Goal: Transaction & Acquisition: Purchase product/service

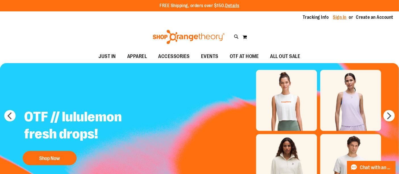
click at [334, 16] on link "Sign In" at bounding box center [340, 17] width 14 height 6
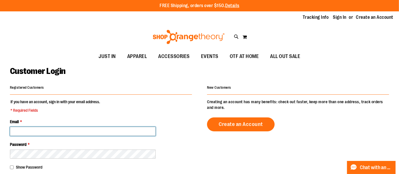
click at [40, 130] on input "Email *" at bounding box center [83, 131] width 146 height 9
paste input "**********"
type input "**********"
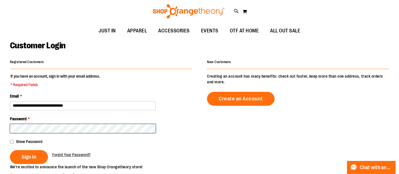
scroll to position [31, 0]
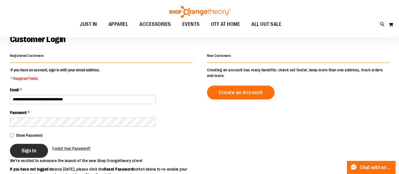
click at [36, 152] on span "Sign In" at bounding box center [29, 150] width 15 height 6
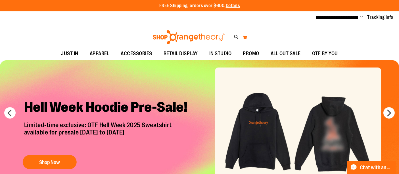
click at [246, 35] on button "My Cart 0" at bounding box center [244, 37] width 5 height 9
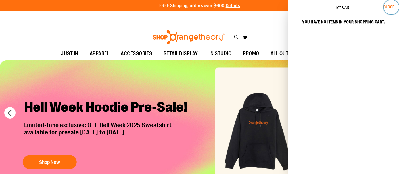
click at [392, 7] on span "Close" at bounding box center [388, 7] width 11 height 5
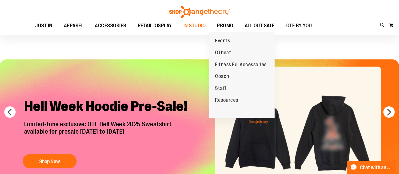
scroll to position [31, 0]
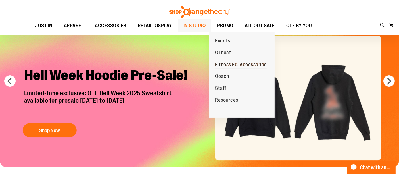
click at [234, 62] on span "Fitness Eq. Accessories" at bounding box center [241, 65] width 52 height 7
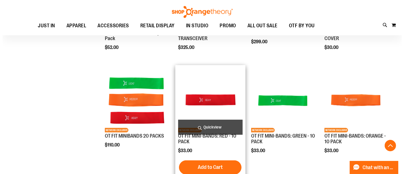
scroll to position [157, 0]
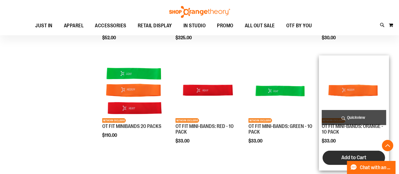
click at [336, 155] on button "Add to Cart" at bounding box center [353, 157] width 62 height 14
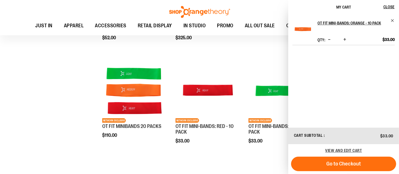
click at [76, 9] on div "Toggle Nav Search Popular Suggestions Advanced Search" at bounding box center [199, 17] width 399 height 35
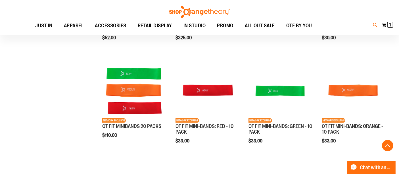
click at [375, 22] on icon at bounding box center [375, 25] width 5 height 7
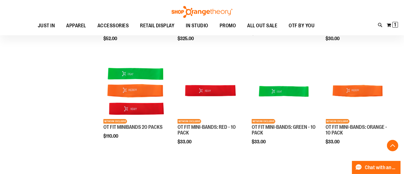
click at [167, 26] on input "Search" at bounding box center [201, 32] width 319 height 19
type input "***"
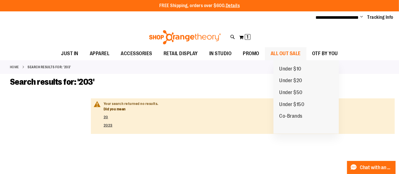
click at [288, 50] on span "ALL OUT SALE" at bounding box center [285, 53] width 30 height 13
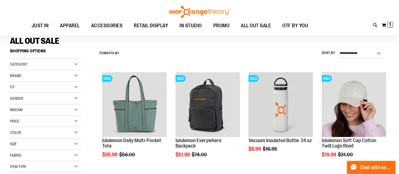
scroll to position [31, 0]
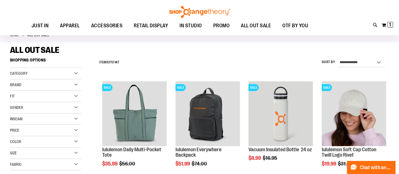
click at [77, 72] on div "Category" at bounding box center [45, 73] width 71 height 11
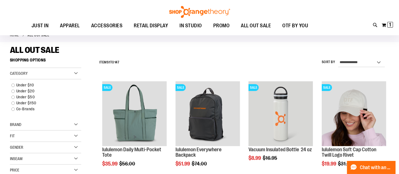
click at [77, 72] on div "Category" at bounding box center [45, 73] width 71 height 11
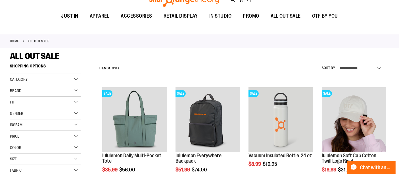
scroll to position [0, 0]
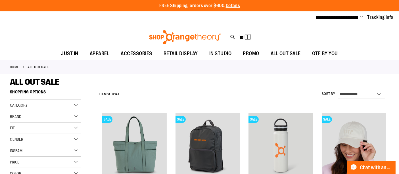
click at [369, 94] on select "**********" at bounding box center [361, 94] width 47 height 9
select select "*********"
click at [338, 90] on select "**********" at bounding box center [361, 94] width 47 height 9
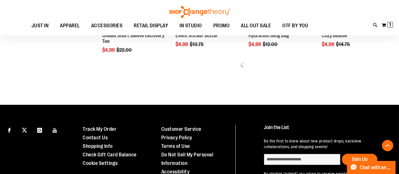
scroll to position [315, 0]
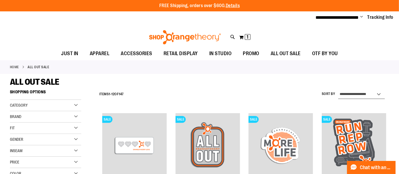
click at [362, 91] on select "**********" at bounding box center [361, 94] width 47 height 9
select select "**********"
click at [338, 90] on select "**********" at bounding box center [361, 94] width 47 height 9
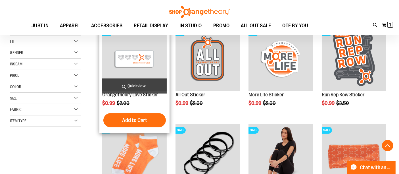
scroll to position [87, 0]
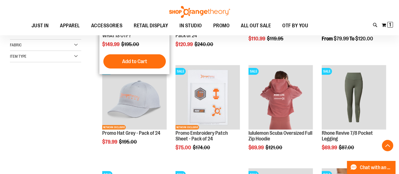
scroll to position [157, 0]
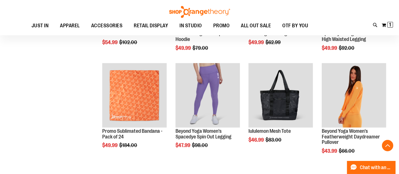
scroll to position [467, 0]
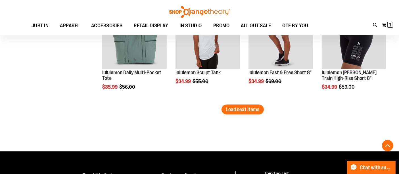
scroll to position [931, 0]
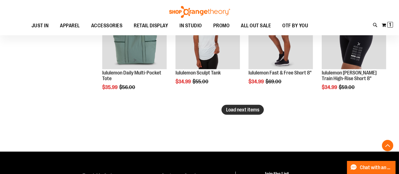
click at [227, 107] on span "Load next items" at bounding box center [242, 110] width 33 height 6
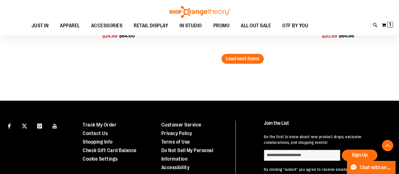
scroll to position [1239, 0]
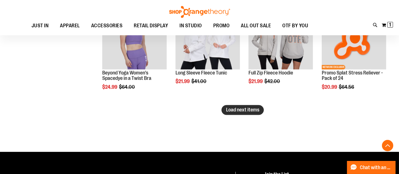
click at [242, 110] on span "Load next items" at bounding box center [242, 110] width 33 height 6
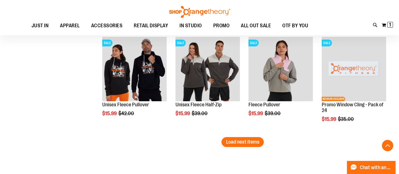
scroll to position [1523, 0]
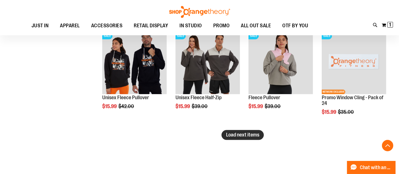
click at [241, 137] on span "Load next items" at bounding box center [242, 135] width 33 height 6
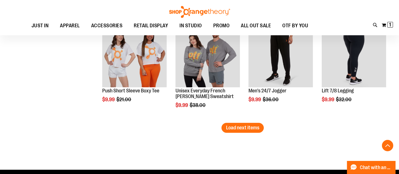
scroll to position [1807, 0]
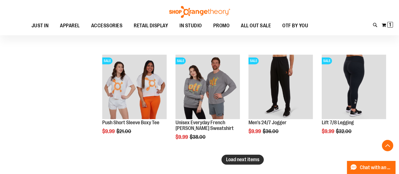
click at [250, 160] on span "Load next items" at bounding box center [242, 159] width 33 height 6
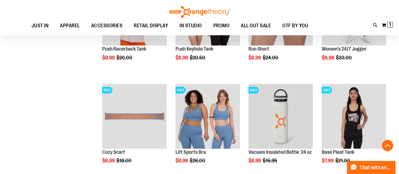
scroll to position [2091, 0]
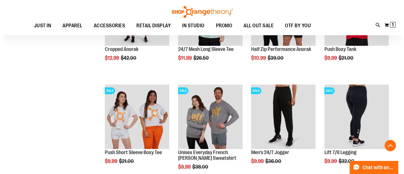
scroll to position [1776, 0]
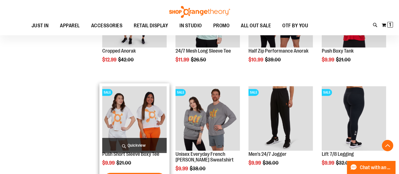
click at [126, 143] on span "Quickview" at bounding box center [134, 145] width 64 height 15
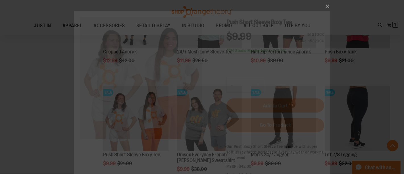
scroll to position [0, 0]
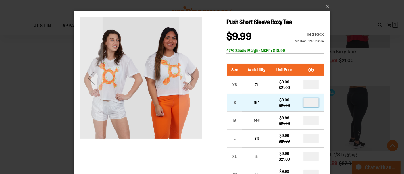
drag, startPoint x: 313, startPoint y: 104, endPoint x: 305, endPoint y: 105, distance: 8.0
click at [305, 105] on input "number" at bounding box center [310, 102] width 15 height 9
type input "*"
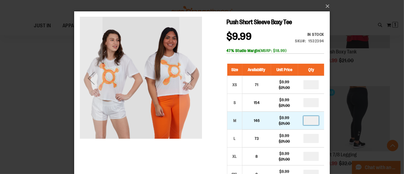
drag, startPoint x: 313, startPoint y: 121, endPoint x: 302, endPoint y: 121, distance: 11.4
click at [302, 121] on td at bounding box center [310, 121] width 26 height 18
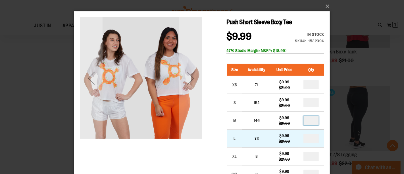
type input "*"
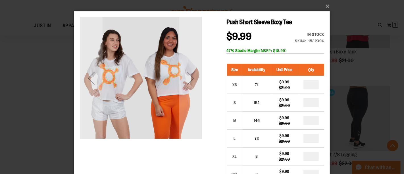
drag, startPoint x: 313, startPoint y: 140, endPoint x: 299, endPoint y: 140, distance: 13.3
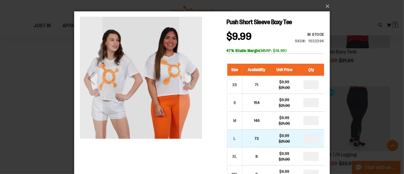
type input "*"
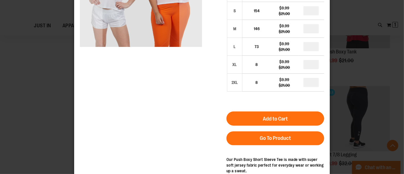
scroll to position [94, 0]
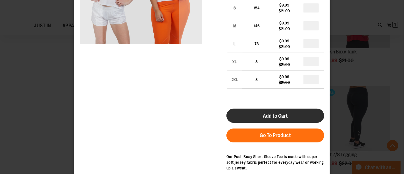
click at [272, 118] on span "Add to Cart" at bounding box center [274, 116] width 25 height 6
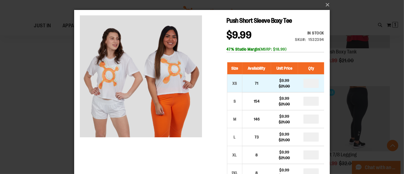
scroll to position [0, 0]
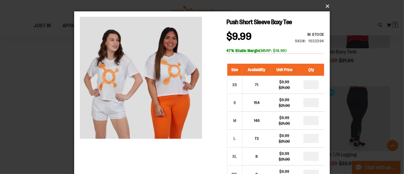
click at [327, 6] on button "×" at bounding box center [203, 6] width 255 height 12
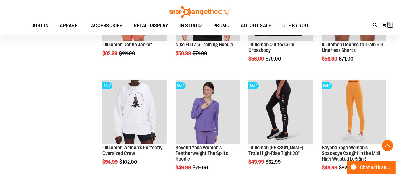
scroll to position [102, 0]
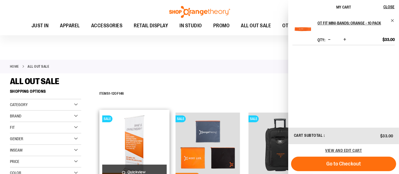
scroll to position [94, 0]
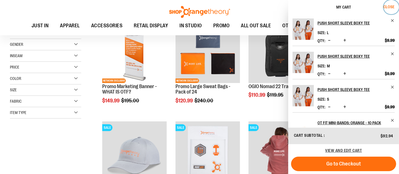
click at [390, 6] on span "Close" at bounding box center [388, 7] width 11 height 5
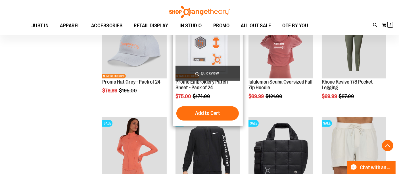
scroll to position [220, 0]
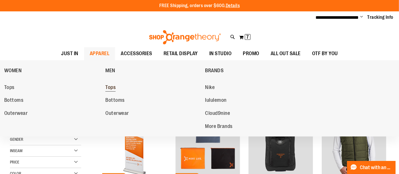
click at [111, 88] on span "Tops" at bounding box center [110, 87] width 10 height 7
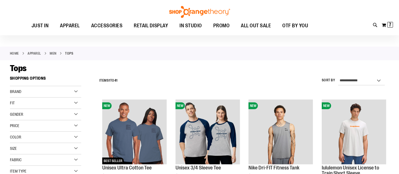
scroll to position [31, 0]
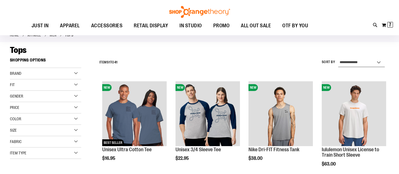
click at [365, 62] on select "**********" at bounding box center [361, 62] width 47 height 9
select select "*********"
click at [338, 58] on select "**********" at bounding box center [361, 62] width 47 height 9
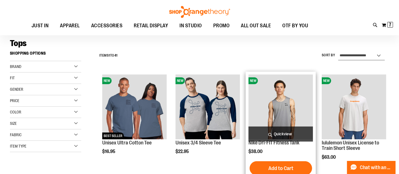
scroll to position [38, 0]
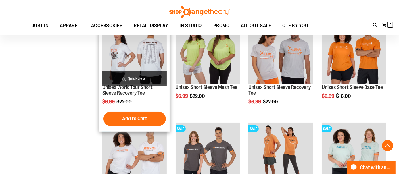
scroll to position [228, 0]
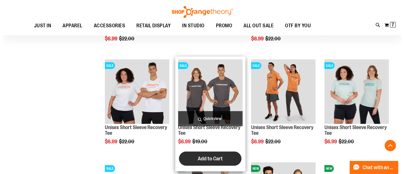
scroll to position [291, 0]
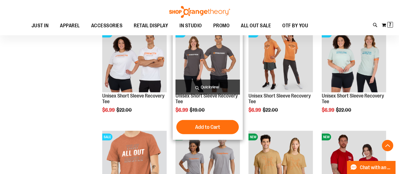
click at [214, 87] on span "Quickview" at bounding box center [207, 86] width 64 height 15
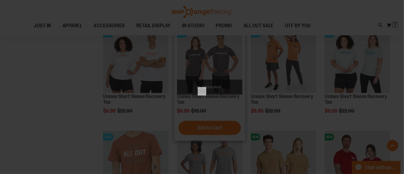
scroll to position [0, 0]
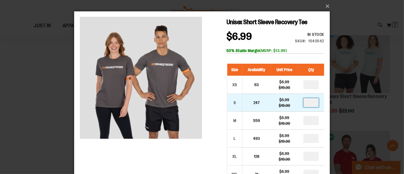
drag, startPoint x: 314, startPoint y: 101, endPoint x: 302, endPoint y: 101, distance: 11.4
click at [302, 101] on td at bounding box center [310, 103] width 26 height 18
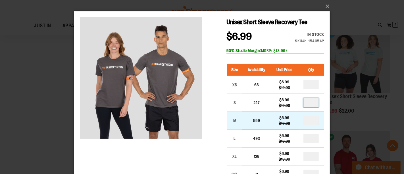
type input "*"
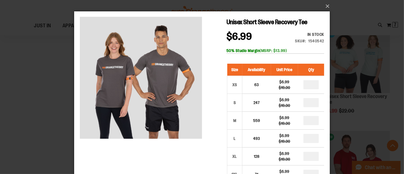
click at [295, 59] on div "Size Availability Unit Price Qty XS 63 $6.99 $19.00 * S 247 $6.99" at bounding box center [275, 136] width 98 height 157
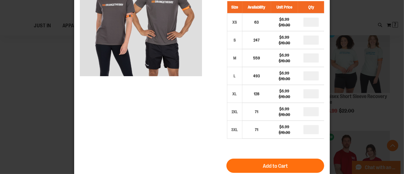
scroll to position [63, 0]
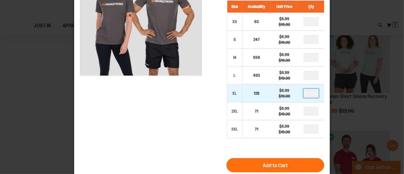
drag, startPoint x: 315, startPoint y: 93, endPoint x: 301, endPoint y: 95, distance: 14.0
click at [301, 95] on td at bounding box center [310, 94] width 26 height 18
type input "*"
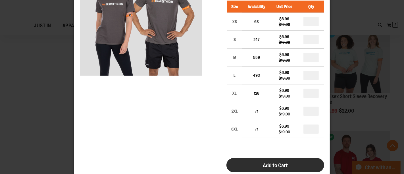
click at [275, 165] on span "Add to Cart" at bounding box center [274, 165] width 25 height 6
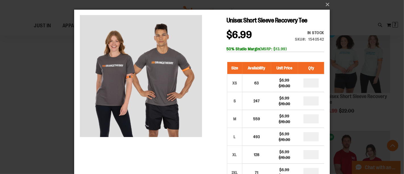
scroll to position [0, 0]
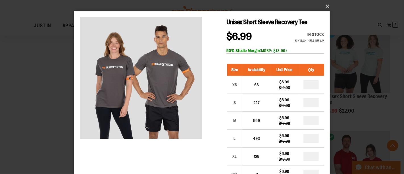
click at [327, 5] on button "×" at bounding box center [203, 6] width 255 height 12
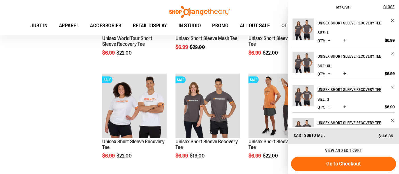
scroll to position [252, 0]
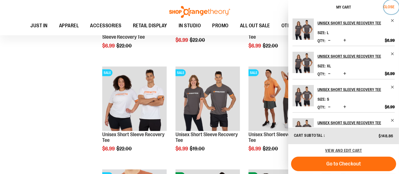
click at [390, 5] on span "Close" at bounding box center [388, 7] width 11 height 5
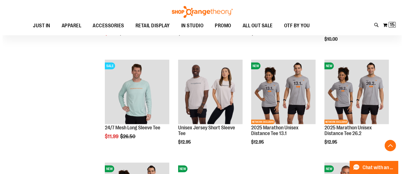
scroll to position [472, 0]
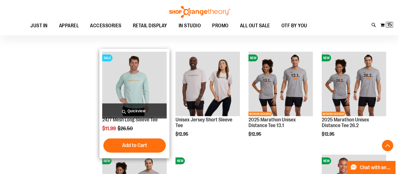
click at [140, 110] on span "Quickview" at bounding box center [134, 110] width 64 height 15
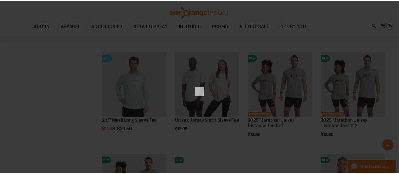
scroll to position [0, 0]
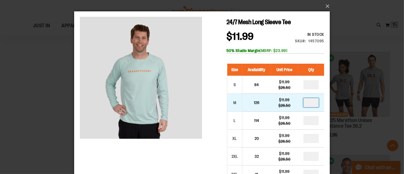
click at [314, 102] on input "number" at bounding box center [310, 102] width 15 height 9
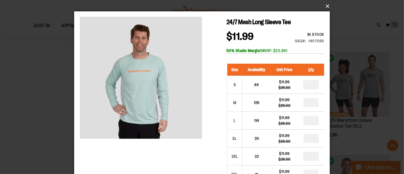
click at [325, 4] on button "×" at bounding box center [203, 6] width 255 height 12
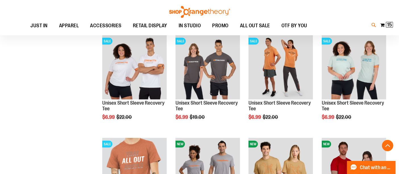
click at [373, 28] on icon at bounding box center [373, 25] width 5 height 7
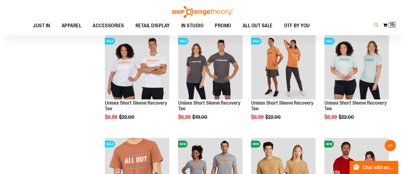
scroll to position [284, 0]
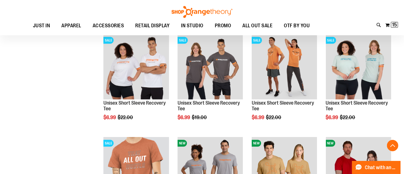
click at [176, 28] on input "Search" at bounding box center [201, 32] width 319 height 19
type input "**********"
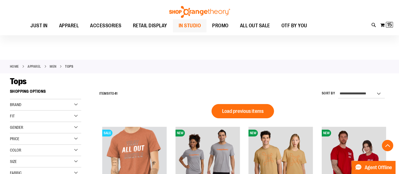
scroll to position [195, 0]
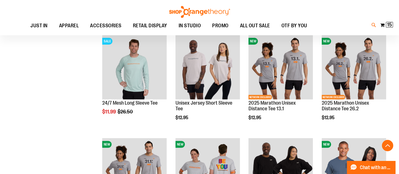
click at [372, 28] on icon at bounding box center [373, 25] width 5 height 7
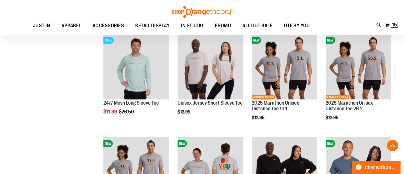
scroll to position [63, 0]
drag, startPoint x: 104, startPoint y: 32, endPoint x: 45, endPoint y: 22, distance: 60.1
click at [45, 23] on input "**********" at bounding box center [201, 32] width 319 height 19
type input "**********"
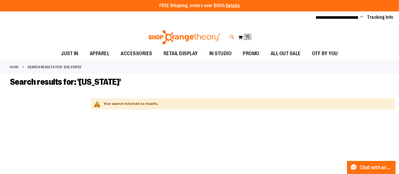
click at [230, 36] on icon at bounding box center [232, 37] width 5 height 7
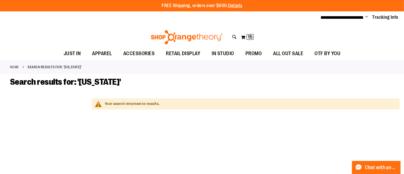
type input "*"
type input "******"
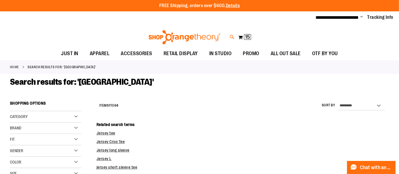
click at [231, 34] on icon at bounding box center [232, 37] width 5 height 7
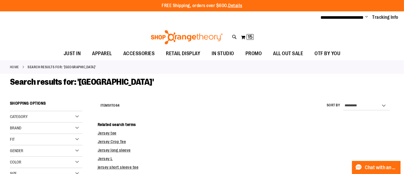
type input "*"
click at [70, 157] on link "See all results" at bounding box center [58, 158] width 26 height 5
type input "**********"
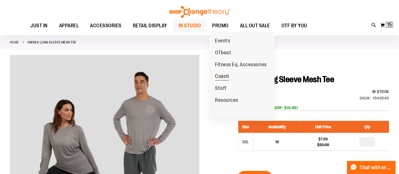
scroll to position [62, 0]
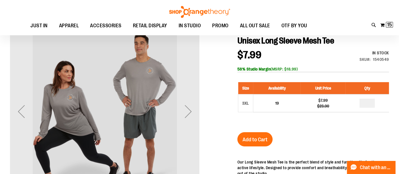
drag, startPoint x: 76, startPoint y: 101, endPoint x: 79, endPoint y: 100, distance: 3.6
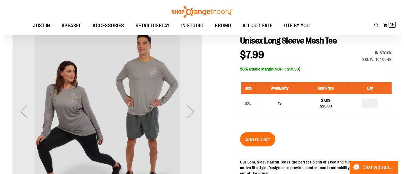
scroll to position [0, 0]
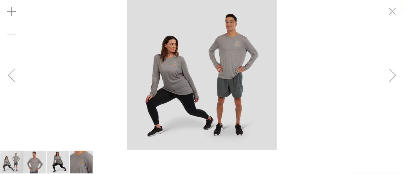
click at [74, 157] on img "image 4 of 4" at bounding box center [81, 161] width 23 height 23
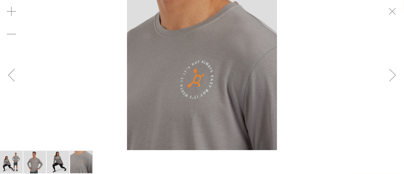
click at [43, 161] on img "image 2 of 4" at bounding box center [34, 161] width 23 height 23
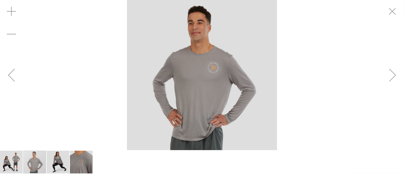
click at [12, 163] on img "image 1 of 4" at bounding box center [11, 161] width 23 height 23
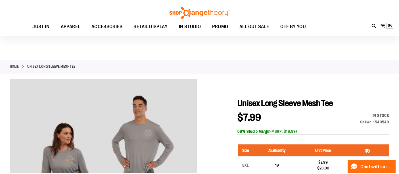
scroll to position [62, 0]
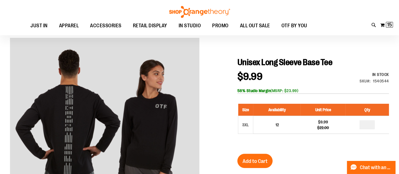
scroll to position [31, 0]
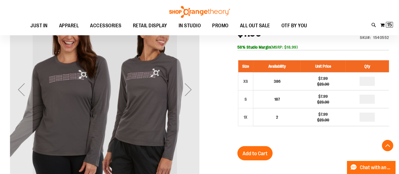
scroll to position [94, 0]
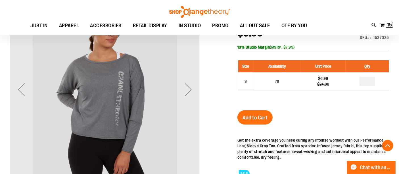
scroll to position [94, 0]
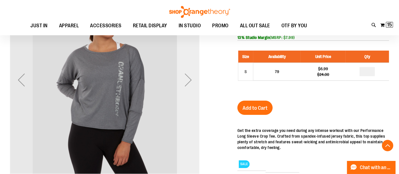
click at [193, 83] on div "Next" at bounding box center [188, 79] width 23 height 23
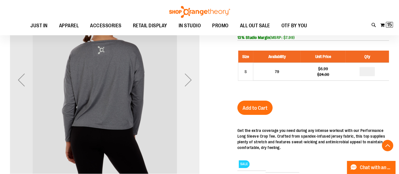
click at [188, 81] on div "Next" at bounding box center [188, 79] width 23 height 23
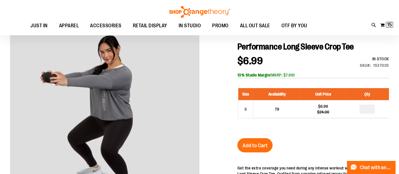
scroll to position [62, 0]
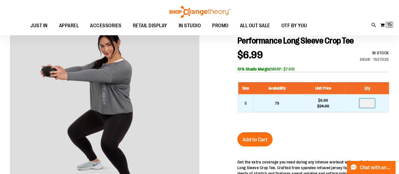
drag, startPoint x: 374, startPoint y: 102, endPoint x: 360, endPoint y: 102, distance: 13.6
click at [360, 102] on td at bounding box center [366, 103] width 43 height 18
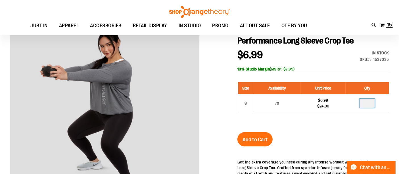
type input "*"
click at [250, 140] on span "Add to Cart" at bounding box center [254, 139] width 25 height 6
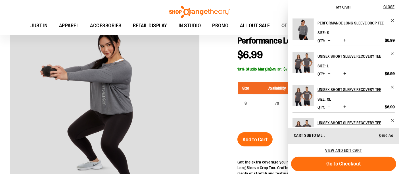
click at [222, 99] on div at bounding box center [199, 139] width 379 height 247
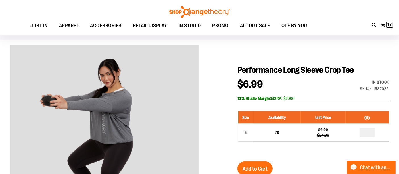
scroll to position [0, 0]
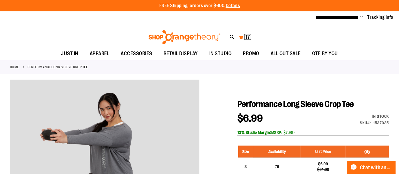
click at [248, 36] on span "17" at bounding box center [247, 37] width 5 height 6
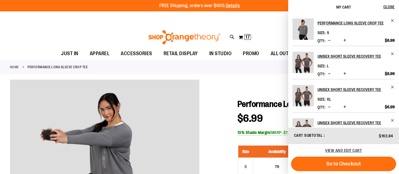
click at [106, 26] on div "Toggle Nav Search Popular Suggestions Advanced Search" at bounding box center [199, 35] width 399 height 23
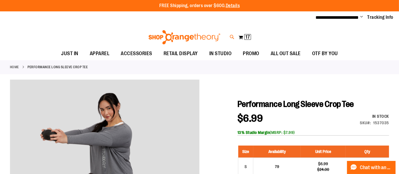
click at [232, 37] on icon at bounding box center [232, 37] width 5 height 7
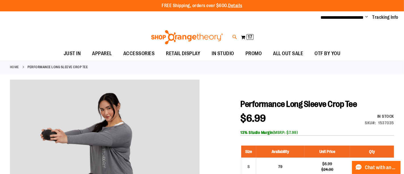
type input "****"
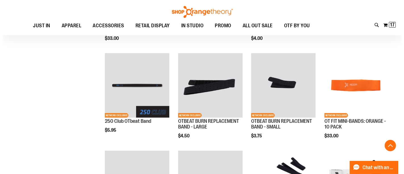
scroll to position [315, 0]
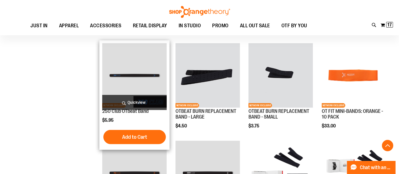
click at [138, 101] on span "Quickview" at bounding box center [134, 102] width 64 height 15
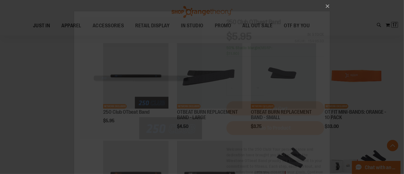
scroll to position [0, 0]
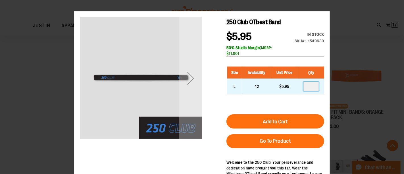
drag, startPoint x: 316, startPoint y: 86, endPoint x: 305, endPoint y: 86, distance: 10.2
click at [305, 86] on input "number" at bounding box center [310, 86] width 15 height 9
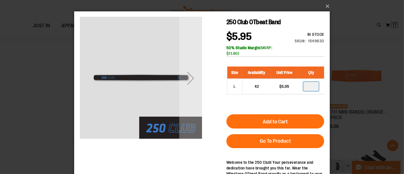
type input "*"
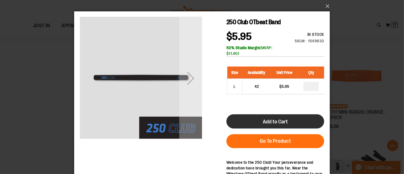
click at [271, 120] on span "Add to Cart" at bounding box center [274, 121] width 25 height 6
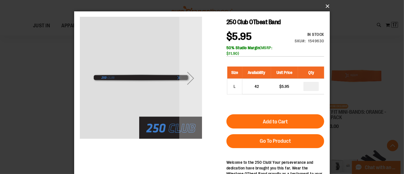
click at [326, 5] on button "×" at bounding box center [203, 6] width 255 height 12
click at [327, 5] on button "×" at bounding box center [203, 6] width 255 height 12
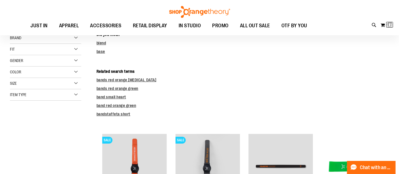
scroll to position [157, 0]
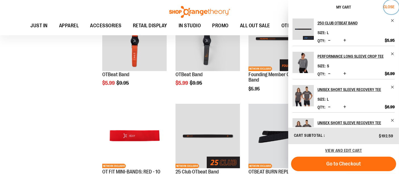
click at [392, 5] on span "Close" at bounding box center [388, 7] width 11 height 5
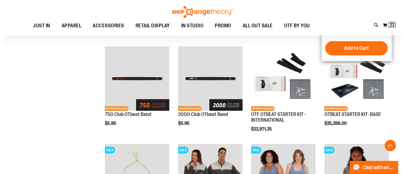
scroll to position [409, 0]
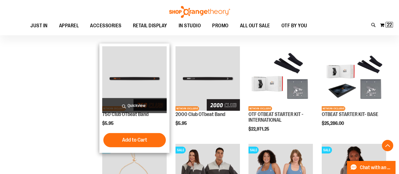
click at [133, 104] on span "Quickview" at bounding box center [134, 105] width 64 height 15
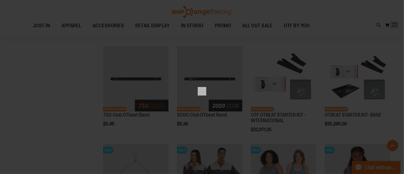
scroll to position [0, 0]
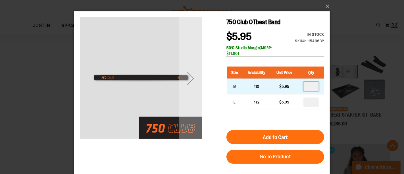
drag, startPoint x: 312, startPoint y: 87, endPoint x: 305, endPoint y: 87, distance: 7.7
click at [305, 87] on input "number" at bounding box center [310, 86] width 15 height 9
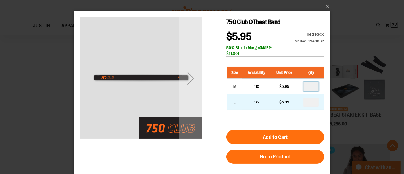
type input "*"
drag, startPoint x: 313, startPoint y: 102, endPoint x: 304, endPoint y: 102, distance: 9.4
type input "*"
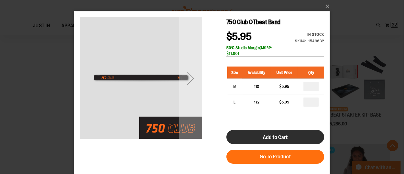
click at [282, 137] on span "Add to Cart" at bounding box center [274, 137] width 25 height 6
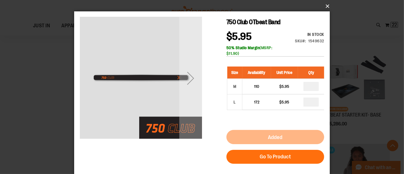
click at [326, 6] on button "×" at bounding box center [203, 6] width 255 height 12
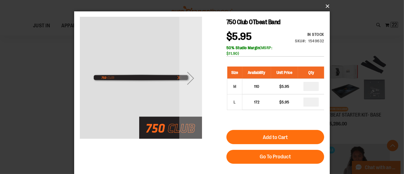
click at [327, 5] on button "×" at bounding box center [203, 6] width 255 height 12
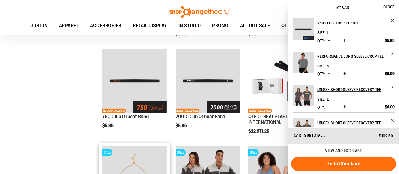
scroll to position [409, 0]
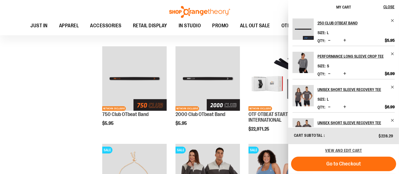
click at [73, 108] on div "**********" at bounding box center [199, 96] width 379 height 935
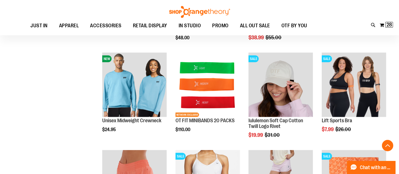
scroll to position [725, 0]
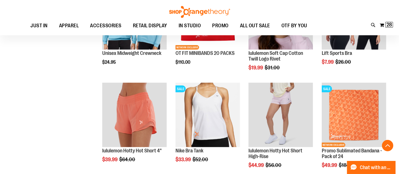
scroll to position [756, 0]
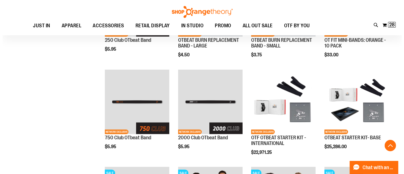
scroll to position [378, 0]
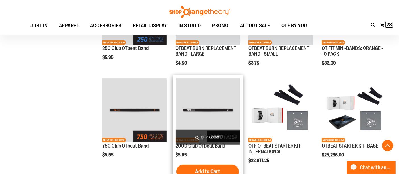
click at [213, 138] on span "Quickview" at bounding box center [207, 136] width 64 height 15
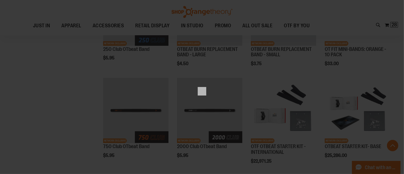
scroll to position [0, 0]
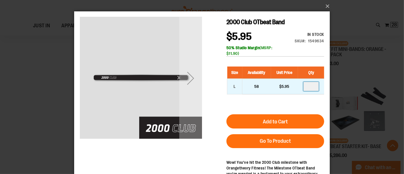
click at [313, 86] on input "number" at bounding box center [310, 86] width 15 height 9
type input "*"
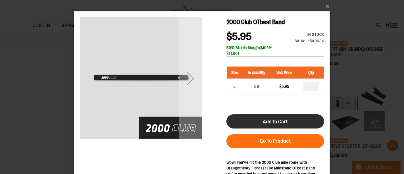
click at [276, 120] on span "Add to Cart" at bounding box center [274, 121] width 25 height 6
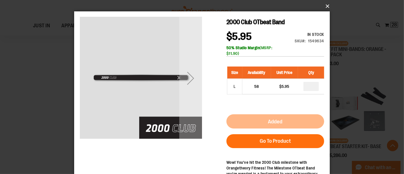
click at [326, 4] on button "×" at bounding box center [203, 6] width 255 height 12
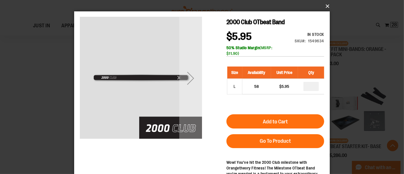
click at [326, 4] on button "×" at bounding box center [203, 6] width 255 height 12
click at [326, 5] on button "×" at bounding box center [203, 6] width 255 height 12
click at [326, 3] on button "×" at bounding box center [203, 6] width 255 height 12
click at [347, 13] on div "×" at bounding box center [202, 87] width 404 height 174
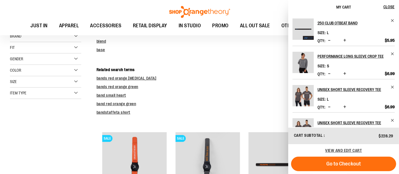
scroll to position [62, 0]
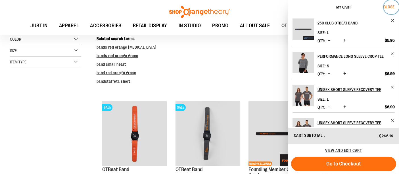
click at [392, 6] on span "Close" at bounding box center [388, 7] width 11 height 5
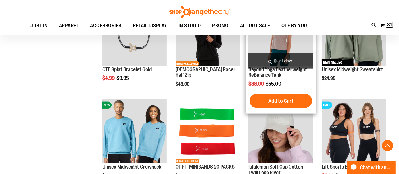
scroll to position [661, 0]
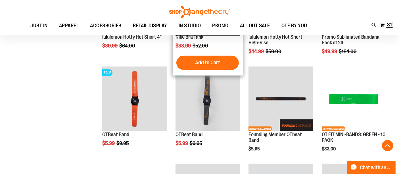
scroll to position [882, 0]
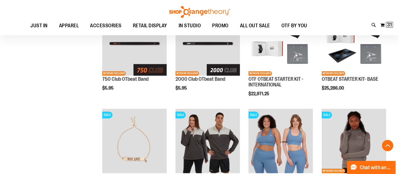
scroll to position [1040, 0]
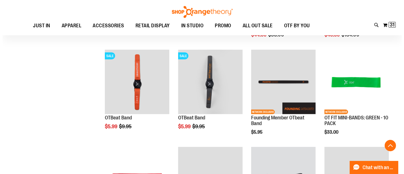
scroll to position [882, 0]
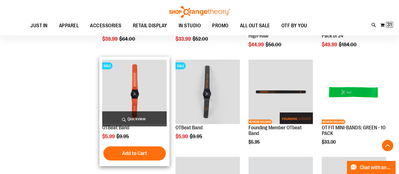
click at [143, 117] on span "Quickview" at bounding box center [134, 118] width 64 height 15
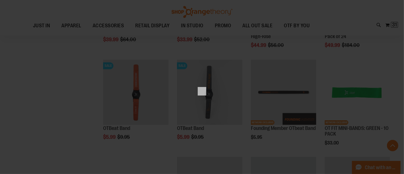
scroll to position [0, 0]
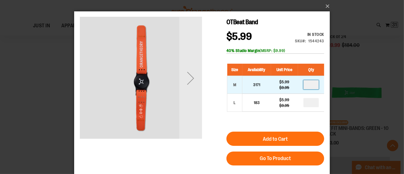
drag, startPoint x: 314, startPoint y: 83, endPoint x: 302, endPoint y: 83, distance: 12.8
click at [302, 83] on td at bounding box center [310, 85] width 26 height 18
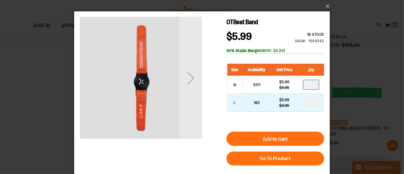
type input "*"
drag, startPoint x: 315, startPoint y: 102, endPoint x: 306, endPoint y: 102, distance: 9.1
type input "*"
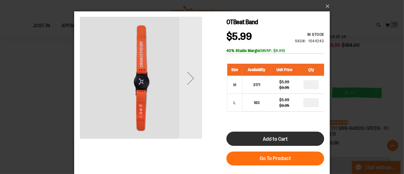
click at [289, 136] on button "Add to Cart" at bounding box center [275, 138] width 98 height 14
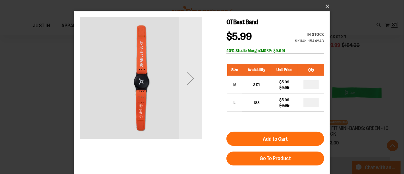
click at [326, 5] on button "×" at bounding box center [203, 6] width 255 height 12
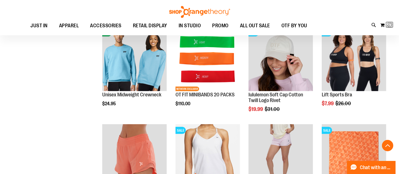
click at [327, 4] on div "Toggle Nav Search **** Popular Suggestions Advanced Search" at bounding box center [199, 17] width 399 height 35
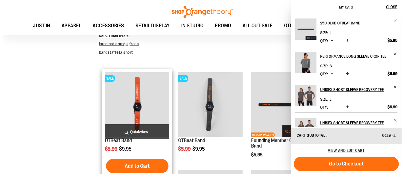
scroll to position [94, 0]
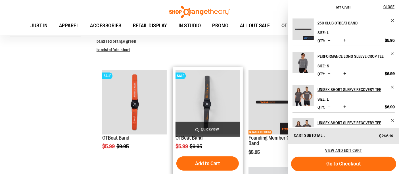
click at [207, 131] on span "Quickview" at bounding box center [207, 128] width 64 height 15
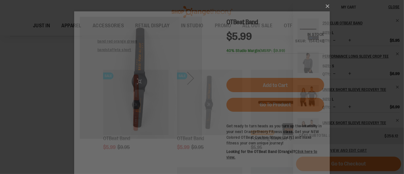
scroll to position [0, 0]
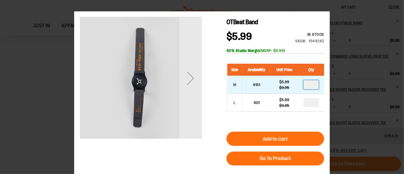
click at [313, 84] on input "number" at bounding box center [310, 84] width 15 height 9
type input "*"
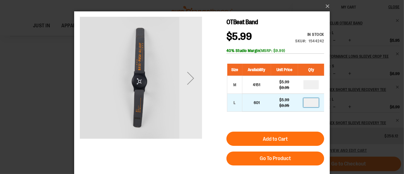
click at [314, 102] on input "number" at bounding box center [310, 102] width 15 height 9
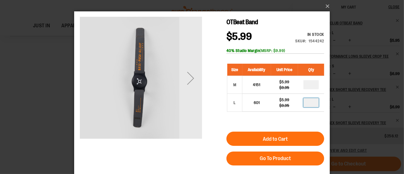
type input "*"
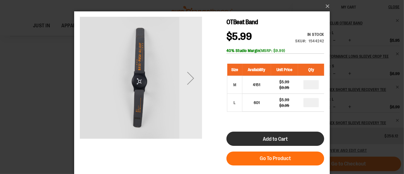
click at [284, 138] on span "Add to Cart" at bounding box center [274, 139] width 25 height 6
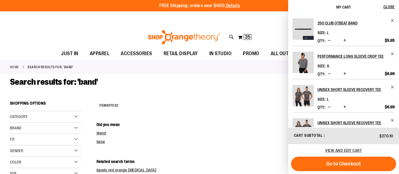
click at [98, 35] on div "Toggle Nav Search **** Popular Suggestions Advanced Search" at bounding box center [199, 35] width 399 height 23
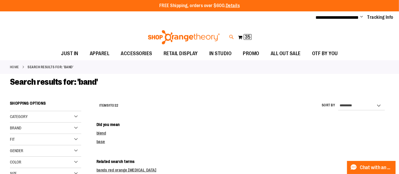
click at [229, 35] on icon at bounding box center [231, 37] width 5 height 7
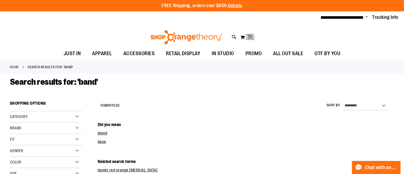
type input "*"
type input "**********"
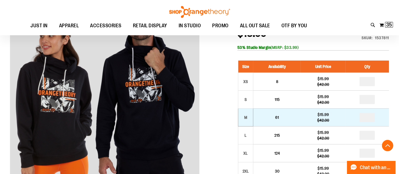
scroll to position [94, 0]
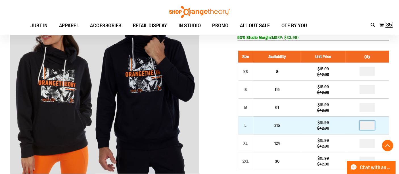
click at [374, 124] on input "number" at bounding box center [366, 125] width 15 height 9
type input "*"
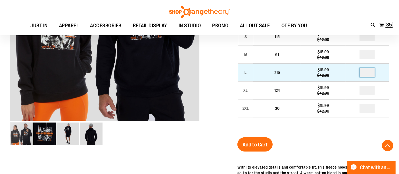
scroll to position [157, 0]
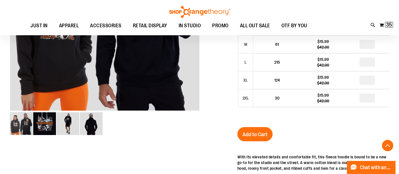
click at [320, 121] on div "Unisex Fleece Pullover $15.99 Regular Price $42.00 In stock Only %1 left SKU 15…" at bounding box center [313, 102] width 152 height 323
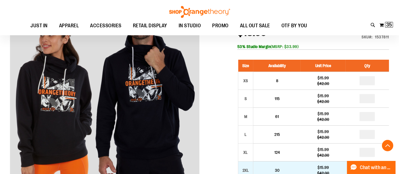
scroll to position [126, 0]
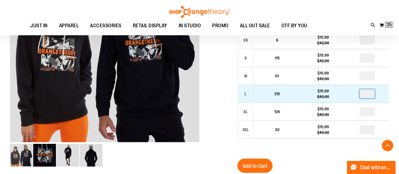
click at [372, 94] on input "*" at bounding box center [366, 93] width 15 height 9
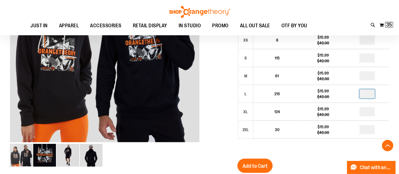
type input "*"
click at [222, 86] on div at bounding box center [199, 124] width 379 height 343
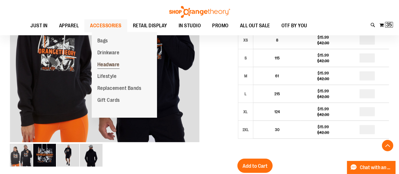
click at [104, 62] on span "Headware" at bounding box center [108, 65] width 22 height 7
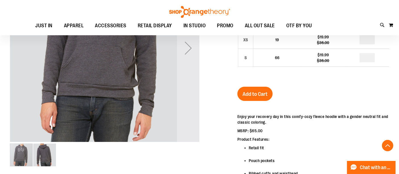
scroll to position [63, 0]
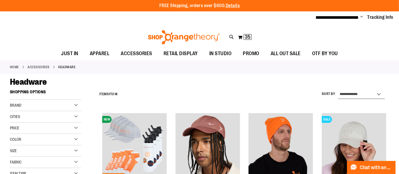
click at [357, 93] on select "**********" at bounding box center [361, 94] width 47 height 9
select select "*********"
click at [338, 90] on select "**********" at bounding box center [361, 94] width 47 height 9
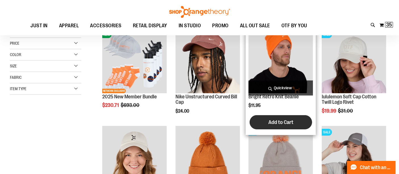
scroll to position [87, 0]
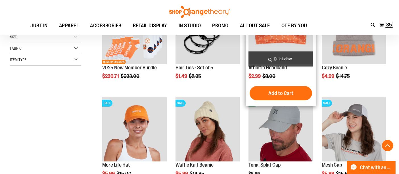
scroll to position [150, 0]
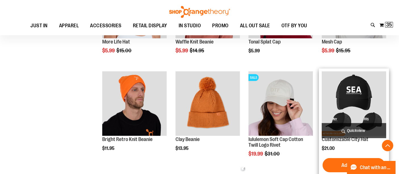
scroll to position [276, 0]
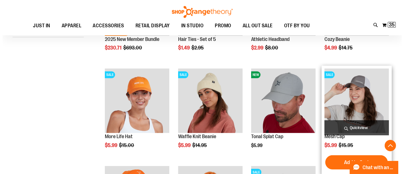
scroll to position [181, 0]
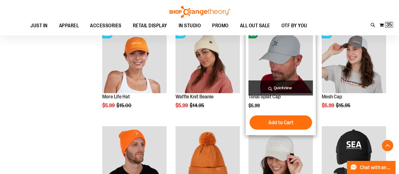
click at [275, 88] on span "Quickview" at bounding box center [280, 87] width 64 height 15
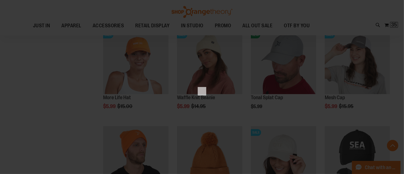
scroll to position [0, 0]
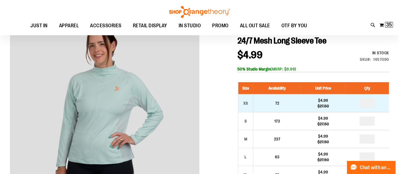
scroll to position [94, 0]
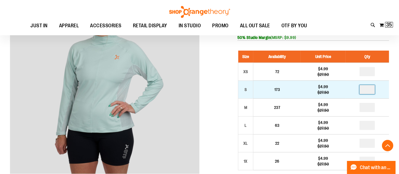
drag, startPoint x: 371, startPoint y: 90, endPoint x: 366, endPoint y: 90, distance: 4.8
click at [366, 90] on input "number" at bounding box center [366, 89] width 15 height 9
type input "*"
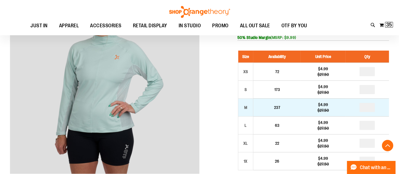
drag, startPoint x: 369, startPoint y: 106, endPoint x: 362, endPoint y: 108, distance: 7.2
type input "*"
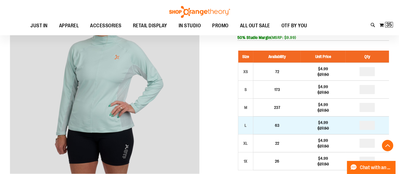
drag, startPoint x: 370, startPoint y: 126, endPoint x: 359, endPoint y: 125, distance: 11.4
type input "*"
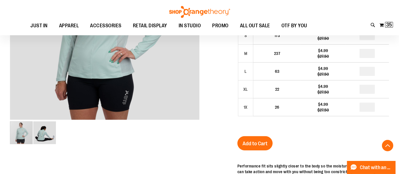
scroll to position [157, 0]
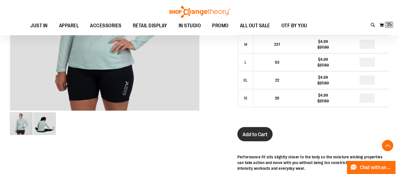
click at [258, 134] on span "Add to Cart" at bounding box center [254, 134] width 25 height 6
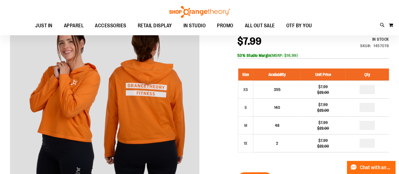
scroll to position [31, 0]
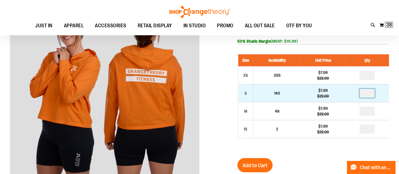
drag, startPoint x: 372, startPoint y: 94, endPoint x: 365, endPoint y: 94, distance: 6.2
click at [366, 94] on input "number" at bounding box center [366, 93] width 15 height 9
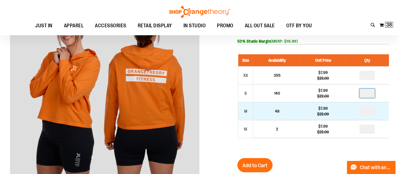
type input "*"
drag, startPoint x: 369, startPoint y: 108, endPoint x: 362, endPoint y: 108, distance: 7.1
type input "*"
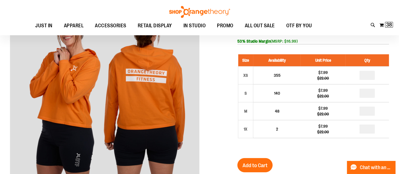
drag, startPoint x: 330, startPoint y: 153, endPoint x: 297, endPoint y: 154, distance: 32.4
click at [329, 153] on div "Recovery Long Sleeve Hooded Tee $7.99 Regular Price $22.00 In stock Only %1 lef…" at bounding box center [313, 154] width 152 height 293
click at [248, 167] on span "Add to Cart" at bounding box center [254, 165] width 25 height 6
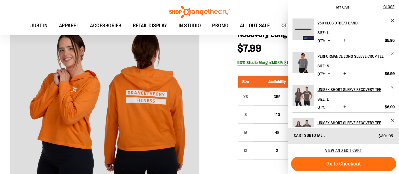
scroll to position [0, 0]
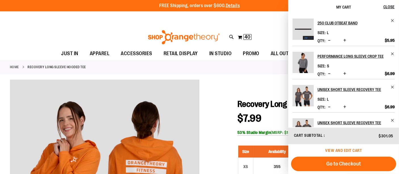
click at [345, 148] on span "View and edit cart" at bounding box center [343, 150] width 37 height 5
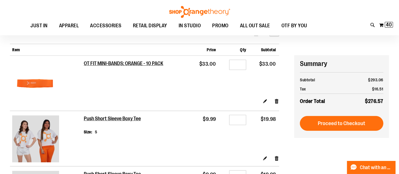
scroll to position [63, 0]
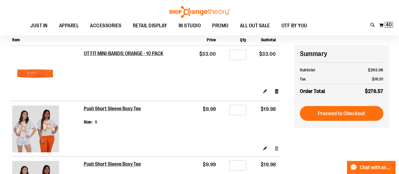
click at [277, 148] on link "Remove item" at bounding box center [276, 148] width 5 height 6
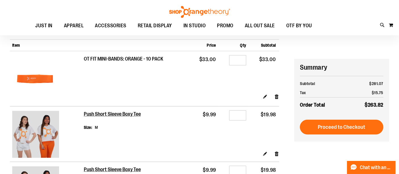
scroll to position [94, 0]
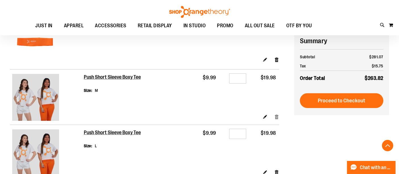
click at [278, 117] on link "Remove item" at bounding box center [276, 117] width 5 height 6
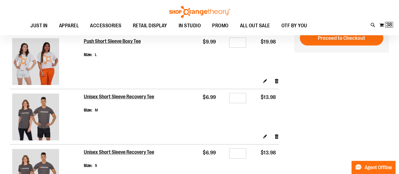
scroll to position [31, 0]
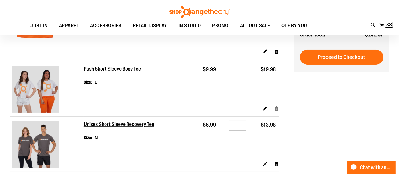
click at [276, 109] on link "Remove item" at bounding box center [276, 108] width 5 height 6
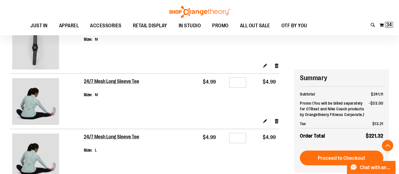
scroll to position [788, 0]
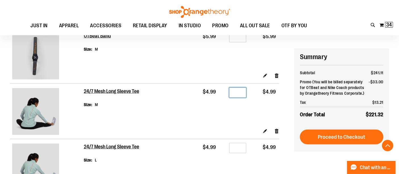
click at [241, 89] on input "*" at bounding box center [237, 92] width 17 height 10
type input "*"
click at [241, 70] on td "Qty *" at bounding box center [234, 50] width 30 height 44
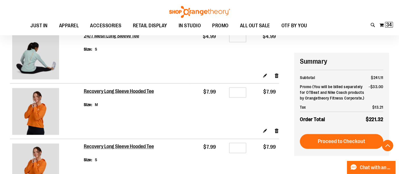
scroll to position [946, 0]
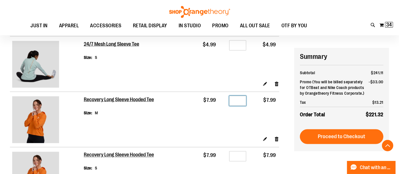
drag, startPoint x: 245, startPoint y: 99, endPoint x: 238, endPoint y: 99, distance: 7.4
click at [238, 99] on input "*" at bounding box center [237, 101] width 17 height 10
type input "*"
click at [213, 84] on div "Edit Remove item" at bounding box center [181, 86] width 195 height 10
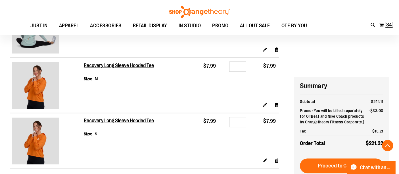
scroll to position [1009, 0]
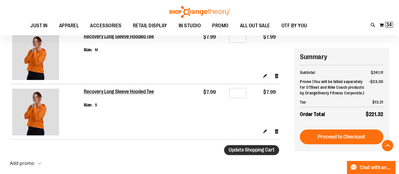
click at [240, 148] on span "Update Shopping Cart" at bounding box center [251, 150] width 46 height 6
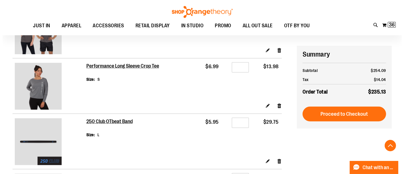
scroll to position [441, 0]
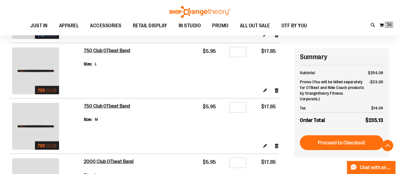
click at [371, 28] on icon at bounding box center [373, 25] width 5 height 7
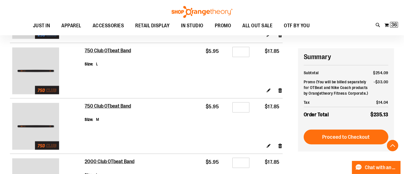
paste input "**********"
click at [91, 93] on div "Base Racerback Tank $5.99 60% cotton/40% polyester Silicone softeners Longer le…" at bounding box center [153, 96] width 146 height 18
type input "**********"
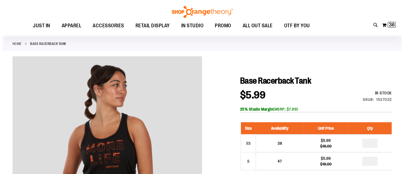
scroll to position [63, 0]
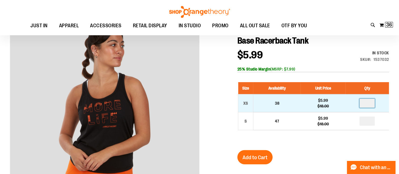
drag, startPoint x: 370, startPoint y: 102, endPoint x: 364, endPoint y: 102, distance: 6.8
click at [364, 102] on input "number" at bounding box center [366, 102] width 15 height 9
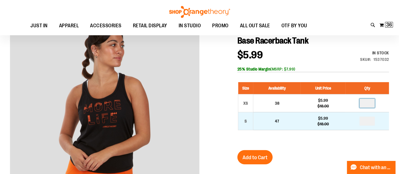
type input "*"
drag, startPoint x: 371, startPoint y: 120, endPoint x: 359, endPoint y: 120, distance: 11.6
type input "*"
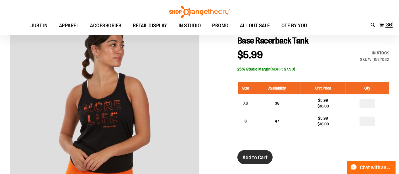
click at [258, 155] on span "Add to Cart" at bounding box center [254, 157] width 25 height 6
click at [373, 28] on icon at bounding box center [373, 25] width 5 height 7
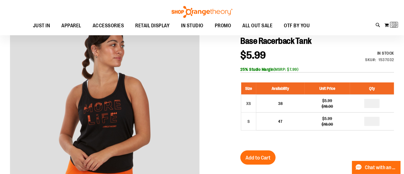
click at [126, 30] on input "Search" at bounding box center [201, 32] width 319 height 19
paste input "**********"
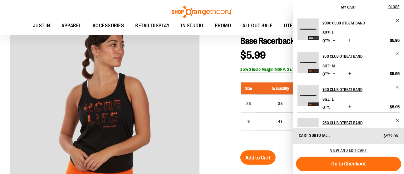
click at [126, 30] on input "**********" at bounding box center [201, 32] width 319 height 19
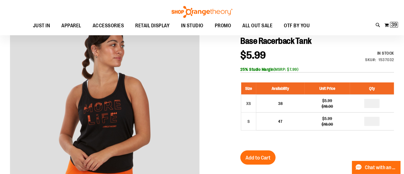
type input "**********"
click at [126, 30] on input "**********" at bounding box center [201, 32] width 319 height 19
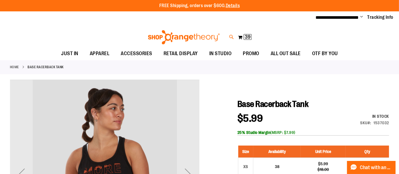
click at [233, 35] on icon at bounding box center [231, 37] width 5 height 7
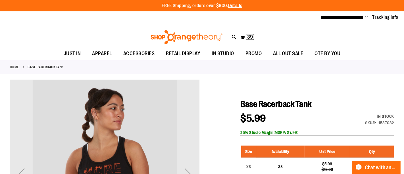
paste input "**********"
click at [62, 123] on img at bounding box center [56, 124] width 23 height 23
type input "**********"
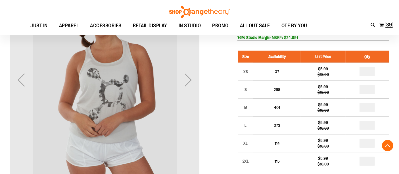
scroll to position [94, 0]
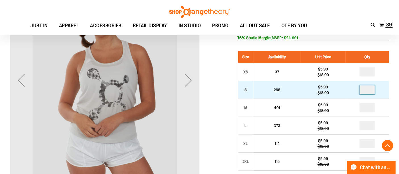
drag, startPoint x: 373, startPoint y: 89, endPoint x: 367, endPoint y: 89, distance: 6.2
click at [367, 89] on input "number" at bounding box center [366, 89] width 15 height 9
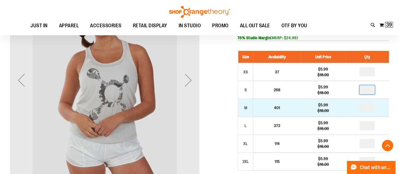
type input "*"
drag, startPoint x: 372, startPoint y: 106, endPoint x: 362, endPoint y: 106, distance: 9.9
type input "*"
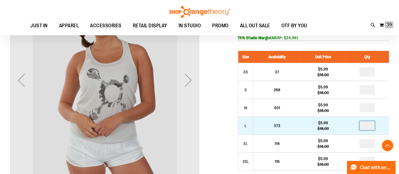
type input "*"
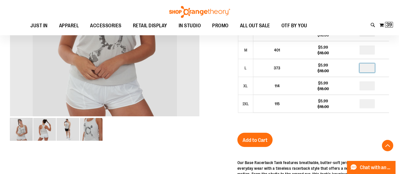
scroll to position [157, 0]
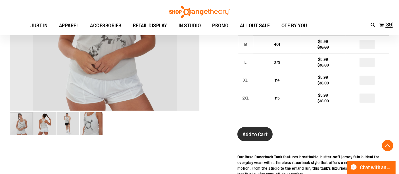
click at [257, 130] on button "Add to Cart" at bounding box center [254, 134] width 35 height 14
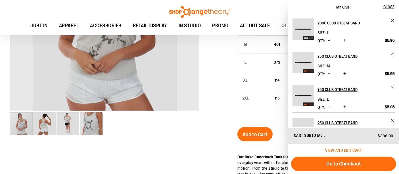
click at [338, 149] on span "View and edit cart" at bounding box center [343, 150] width 37 height 5
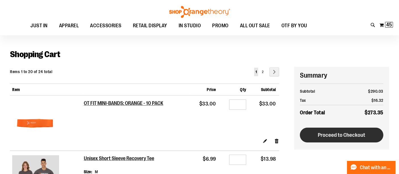
scroll to position [31, 0]
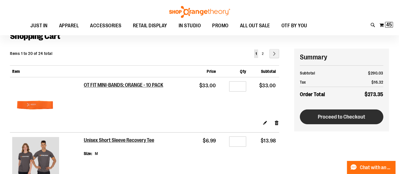
click at [331, 115] on span "Proceed to Checkout" at bounding box center [341, 117] width 47 height 6
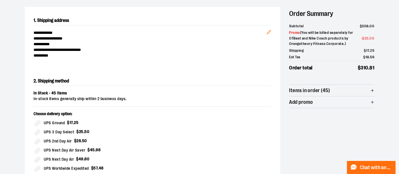
scroll to position [2, 0]
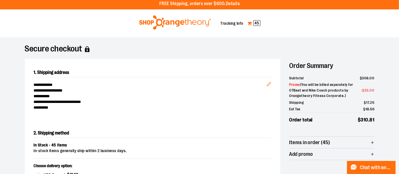
click at [259, 22] on span "45" at bounding box center [256, 23] width 7 height 6
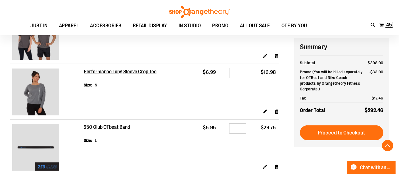
scroll to position [311, 0]
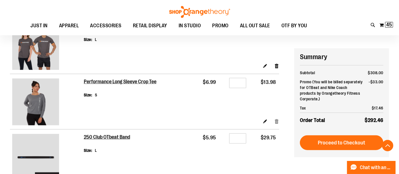
click at [277, 120] on link "Remove item" at bounding box center [276, 121] width 5 height 6
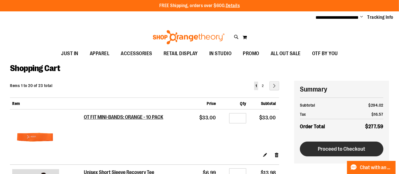
click at [339, 149] on span "Proceed to Checkout" at bounding box center [341, 149] width 47 height 6
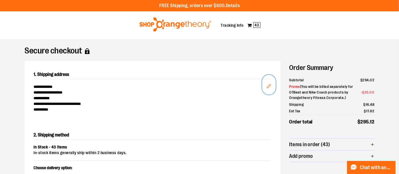
click at [267, 84] on icon "Edit" at bounding box center [268, 86] width 5 height 5
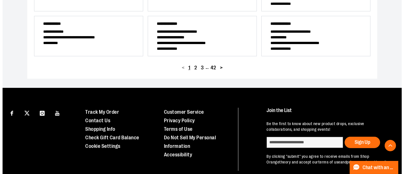
scroll to position [31, 0]
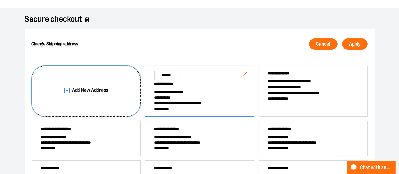
click at [72, 90] on span "Add New Address" at bounding box center [90, 89] width 36 height 5
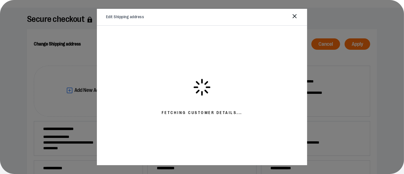
select select "**"
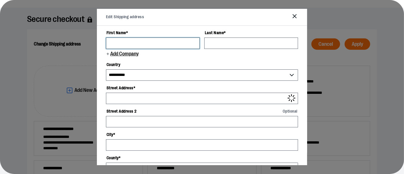
click at [125, 47] on input "First Name *" at bounding box center [153, 42] width 94 height 11
type input "*******"
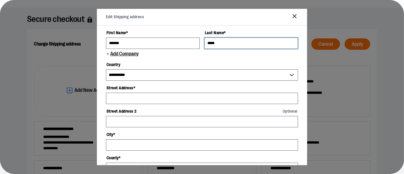
type input "*****"
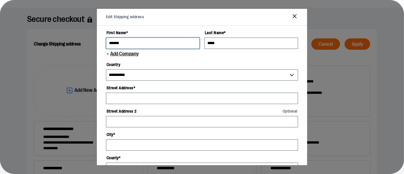
drag, startPoint x: 132, startPoint y: 42, endPoint x: 103, endPoint y: 41, distance: 28.7
click at [103, 42] on div "**********" at bounding box center [202, 96] width 210 height 140
type input "******"
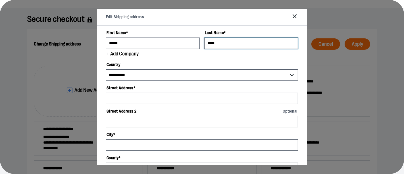
drag, startPoint x: 251, startPoint y: 45, endPoint x: 178, endPoint y: 37, distance: 73.0
click at [178, 37] on form "**********" at bounding box center [202, 165] width 192 height 274
type input "*******"
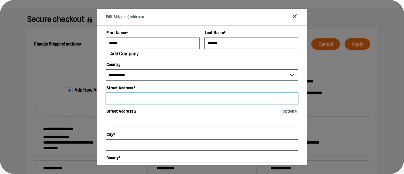
click at [141, 97] on input "Street Address *" at bounding box center [202, 98] width 192 height 11
paste input "**********"
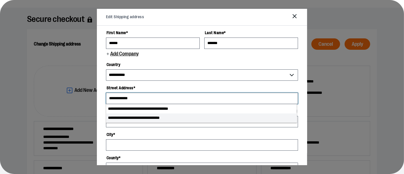
type input "**********"
click at [123, 117] on li "**********" at bounding box center [201, 117] width 190 height 9
type input "********"
select select "**"
type input "**********"
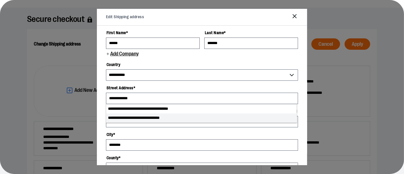
select select "*********"
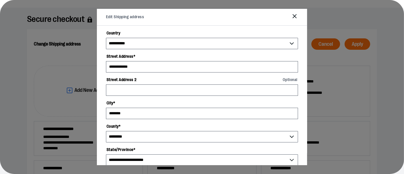
click at [123, 81] on label "Street Address 2 Optional" at bounding box center [202, 80] width 192 height 10
click at [123, 84] on input "Street Address 2 Optional" at bounding box center [202, 89] width 192 height 11
click at [121, 85] on input "Street Address 2 Optional" at bounding box center [202, 89] width 192 height 11
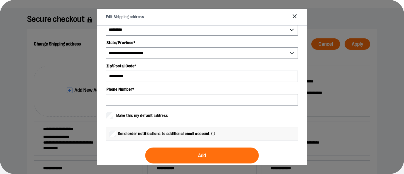
scroll to position [144, 0]
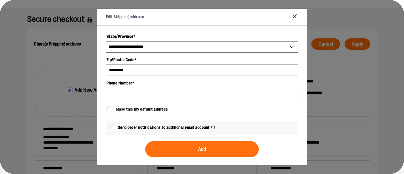
type input "**********"
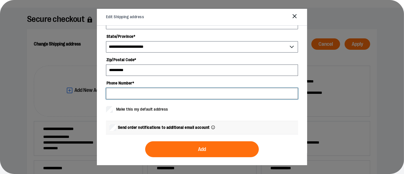
click at [124, 91] on input "Phone Number *" at bounding box center [202, 93] width 192 height 11
click at [153, 97] on input "******" at bounding box center [202, 93] width 192 height 11
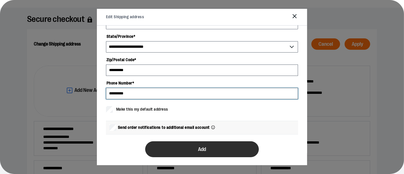
type input "**********"
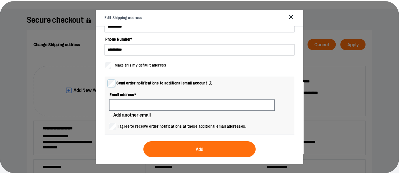
scroll to position [189, 0]
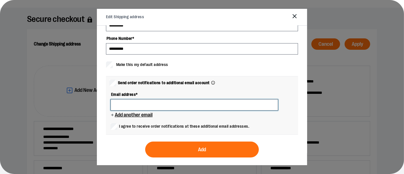
click at [132, 102] on input at bounding box center [193, 104] width 167 height 11
type input "**********"
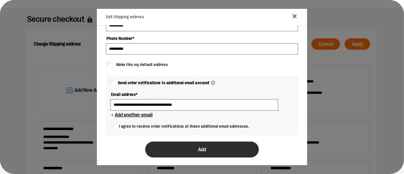
click at [187, 150] on button "Add" at bounding box center [202, 149] width 114 height 16
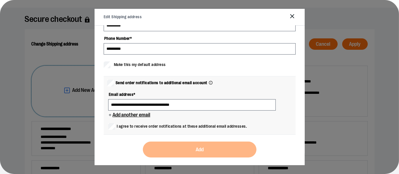
scroll to position [0, 0]
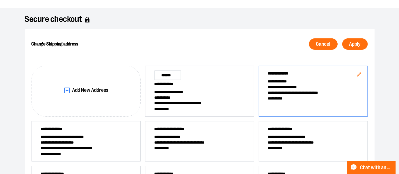
click at [299, 96] on span "**********" at bounding box center [313, 98] width 91 height 6
click at [357, 47] on button "Apply" at bounding box center [355, 43] width 26 height 11
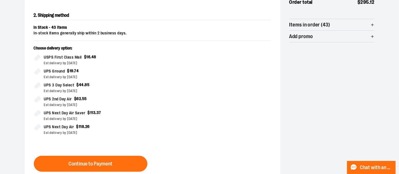
scroll to position [157, 0]
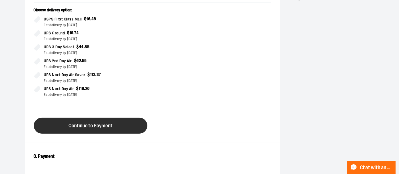
click at [87, 125] on span "Continue to Payment" at bounding box center [90, 125] width 44 height 5
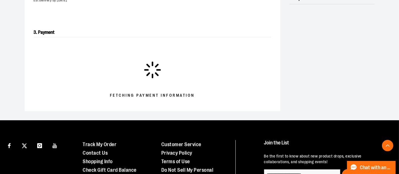
scroll to position [144, 0]
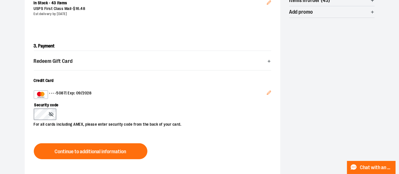
click at [268, 91] on icon "Edit" at bounding box center [268, 92] width 5 height 5
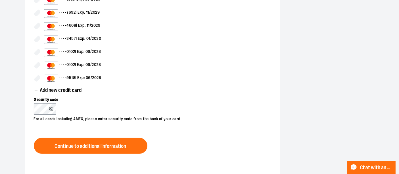
scroll to position [428, 0]
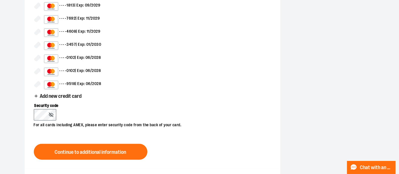
click at [56, 93] on span "Add new credit card" at bounding box center [61, 95] width 42 height 5
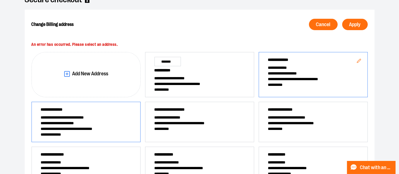
scroll to position [29, 0]
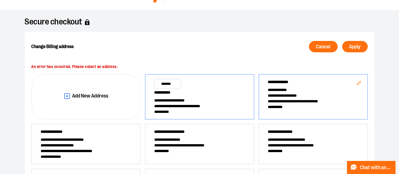
click at [182, 99] on span "**********" at bounding box center [199, 100] width 91 height 6
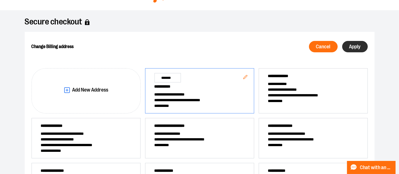
click at [354, 48] on span "Apply" at bounding box center [354, 46] width 11 height 5
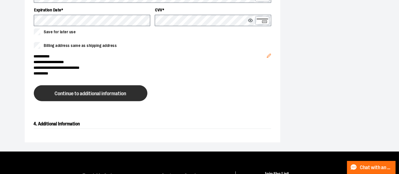
click at [83, 91] on span "Continue to additional information" at bounding box center [91, 93] width 72 height 5
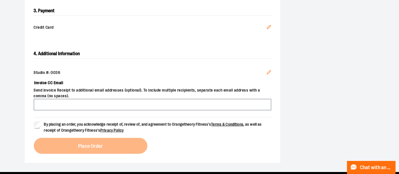
scroll to position [189, 0]
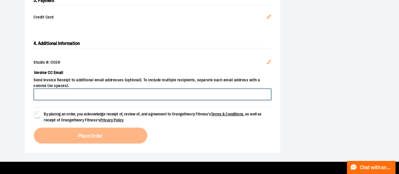
click at [53, 94] on input "Invoice CC Email" at bounding box center [152, 94] width 237 height 11
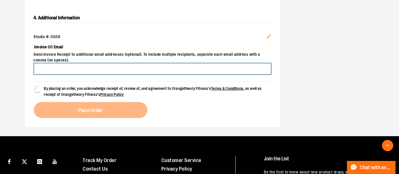
scroll to position [221, 0]
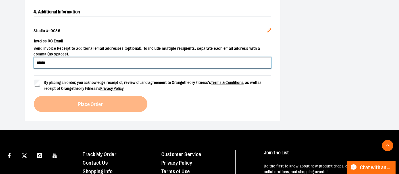
type input "******"
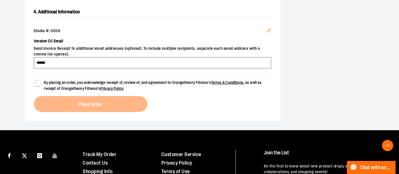
click at [269, 30] on icon "Edit" at bounding box center [269, 31] width 4 height 4
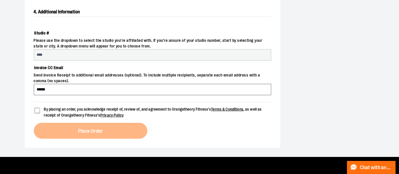
select select "***"
select select "********"
select select "****"
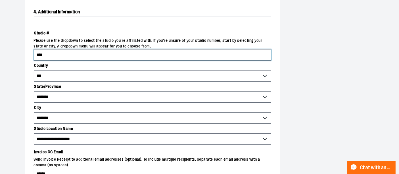
click at [49, 53] on input "****" at bounding box center [152, 54] width 237 height 11
drag, startPoint x: 49, startPoint y: 53, endPoint x: 25, endPoint y: 54, distance: 23.9
click at [26, 54] on div "**********" at bounding box center [152, 114] width 255 height 233
type input "****"
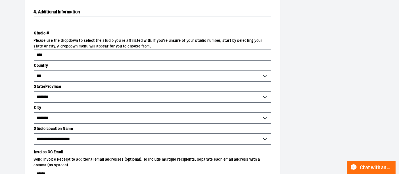
click at [25, 63] on div "**********" at bounding box center [152, 114] width 255 height 233
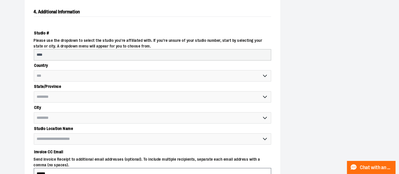
select select "**********"
select select "********"
select select "****"
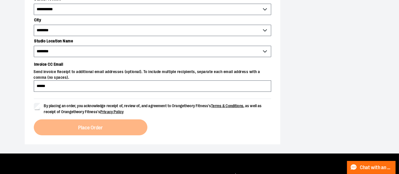
scroll to position [315, 0]
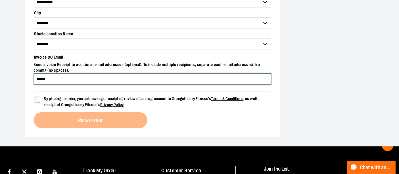
click at [53, 82] on input "******" at bounding box center [152, 78] width 237 height 11
type input "**********"
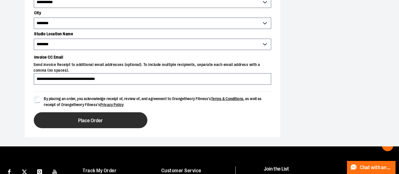
click at [66, 116] on button "Place Order" at bounding box center [91, 120] width 114 height 16
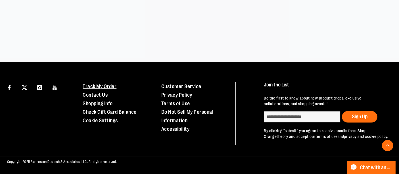
scroll to position [164, 0]
